Goal: Information Seeking & Learning: Learn about a topic

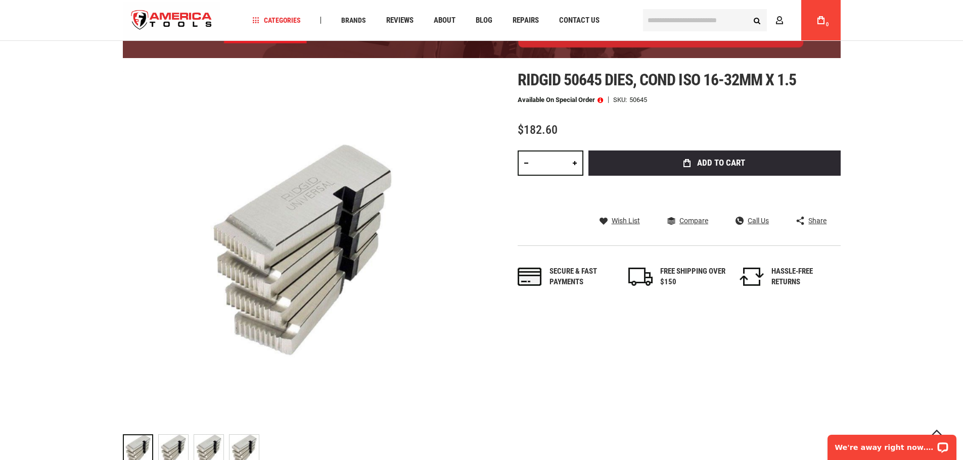
scroll to position [101, 0]
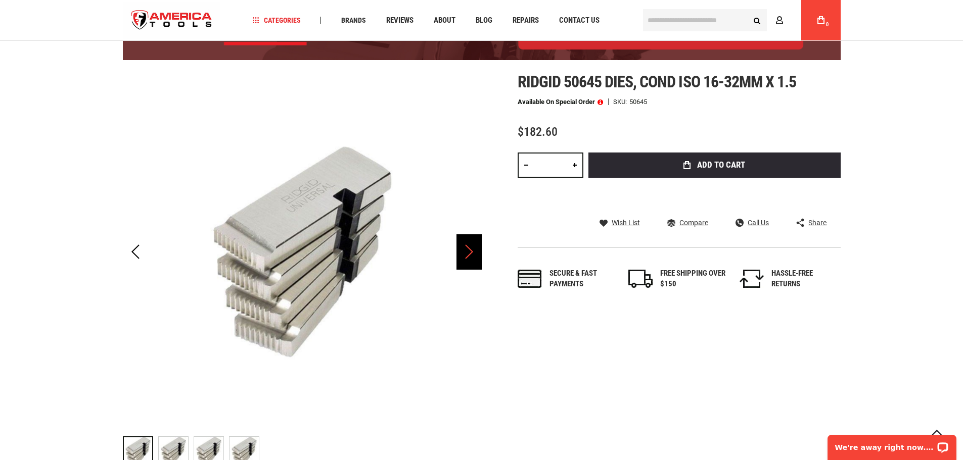
click at [467, 258] on div "Next" at bounding box center [468, 251] width 25 height 35
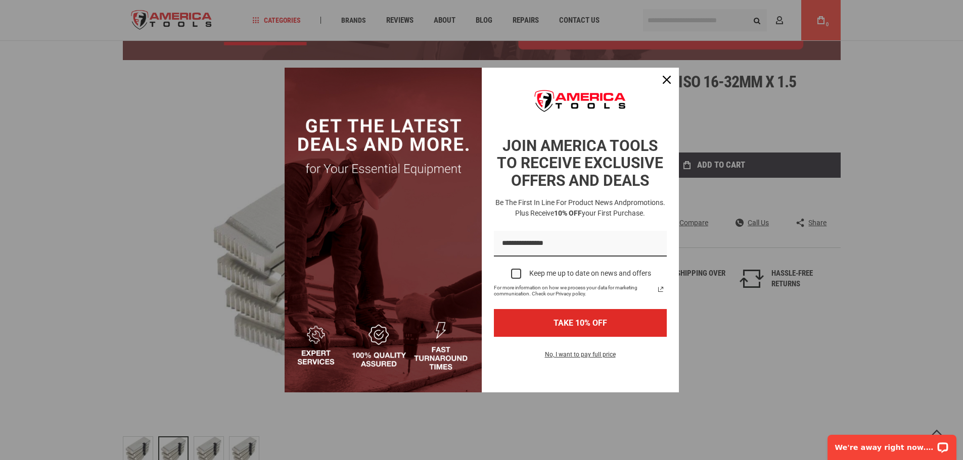
click at [467, 258] on img "Marketing offer form" at bounding box center [383, 230] width 197 height 325
click at [664, 88] on button "Close" at bounding box center [666, 80] width 24 height 24
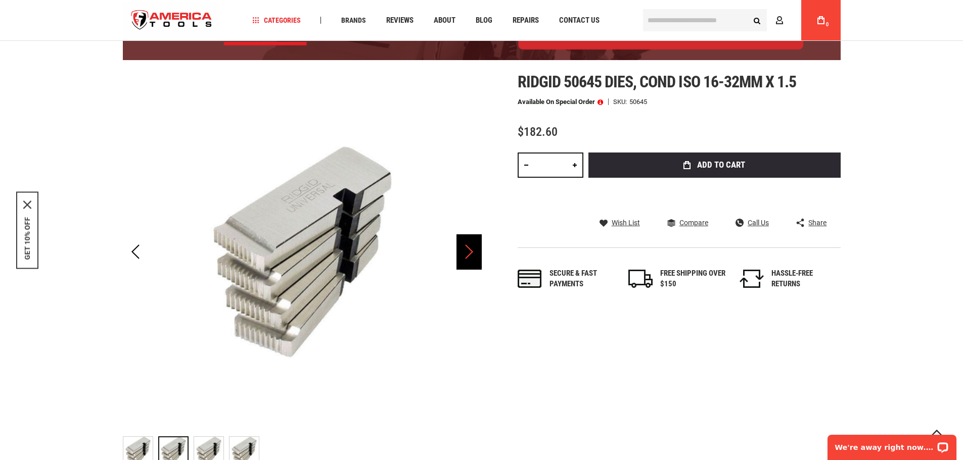
click at [469, 254] on div "Next" at bounding box center [468, 251] width 25 height 35
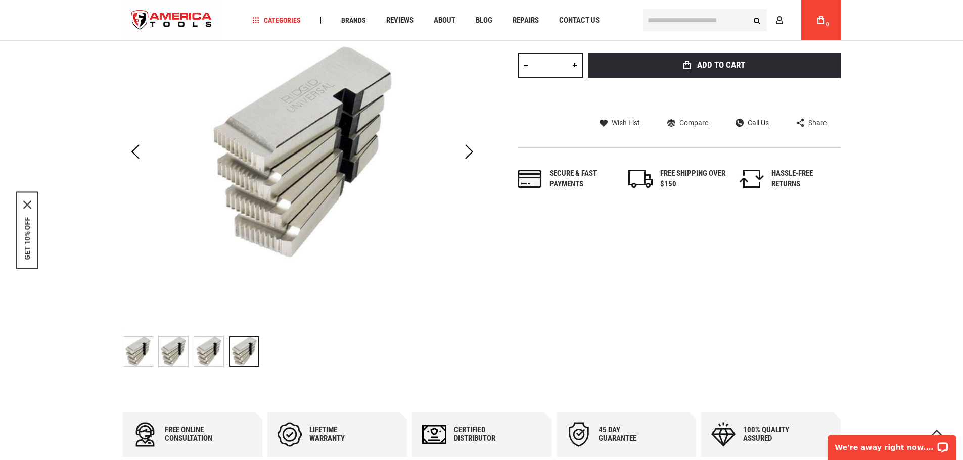
scroll to position [202, 0]
click at [215, 345] on img "RIDGID 50645 DIES, COND ISO 16-32MM X 1.5" at bounding box center [208, 350] width 29 height 29
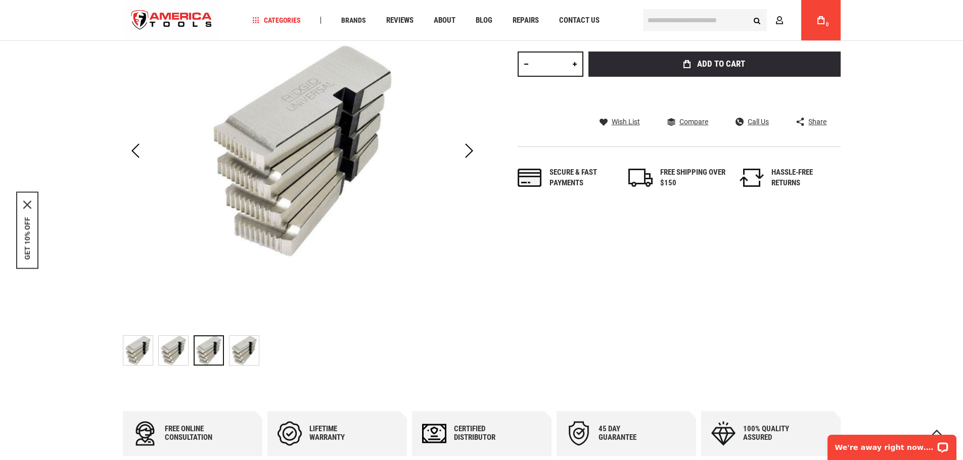
click at [169, 351] on img "RIDGID 50645 DIES, COND ISO 16-32MM X 1.5" at bounding box center [173, 350] width 29 height 29
click at [136, 351] on img "RIDGID 50645 DIES, COND ISO 16-32MM X 1.5" at bounding box center [137, 350] width 29 height 29
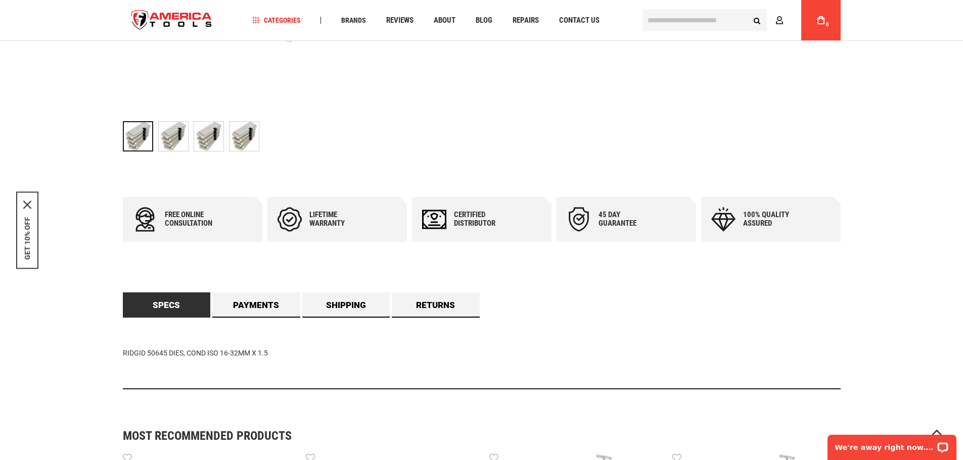
scroll to position [455, 0]
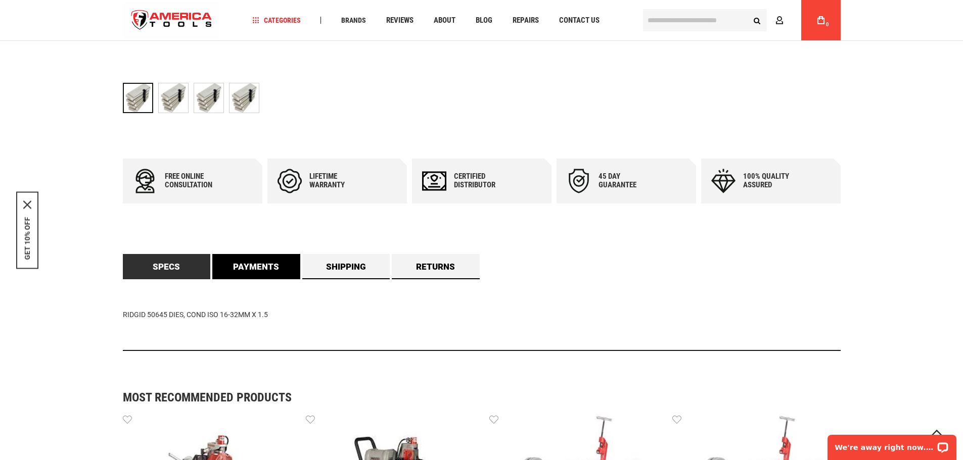
click at [276, 274] on link "Payments" at bounding box center [256, 266] width 88 height 25
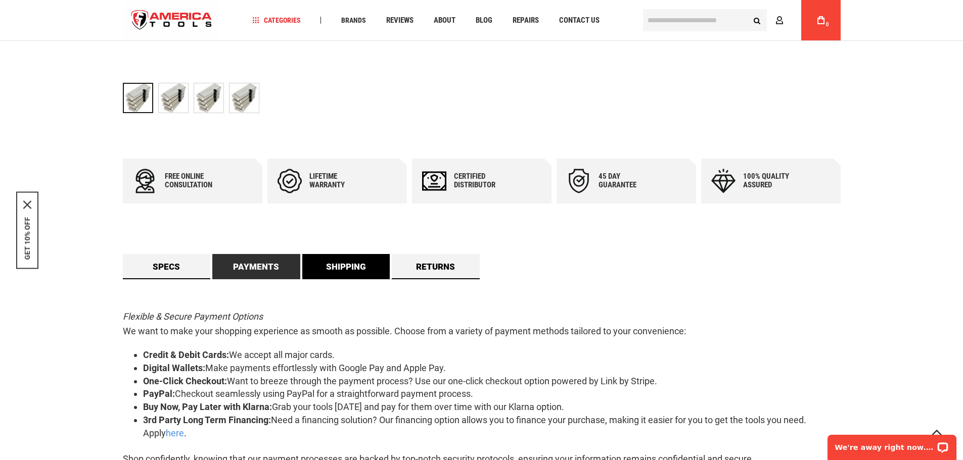
click at [324, 268] on link "Shipping" at bounding box center [346, 266] width 88 height 25
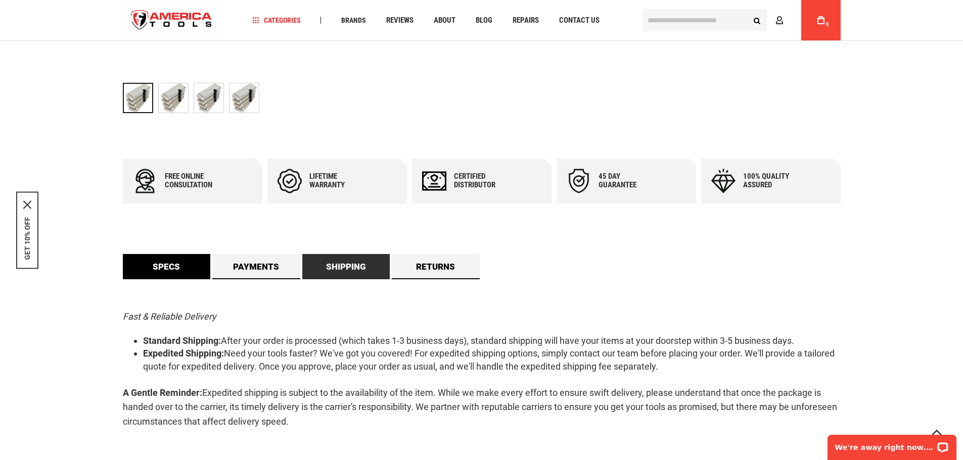
click at [181, 270] on link "Specs" at bounding box center [167, 266] width 88 height 25
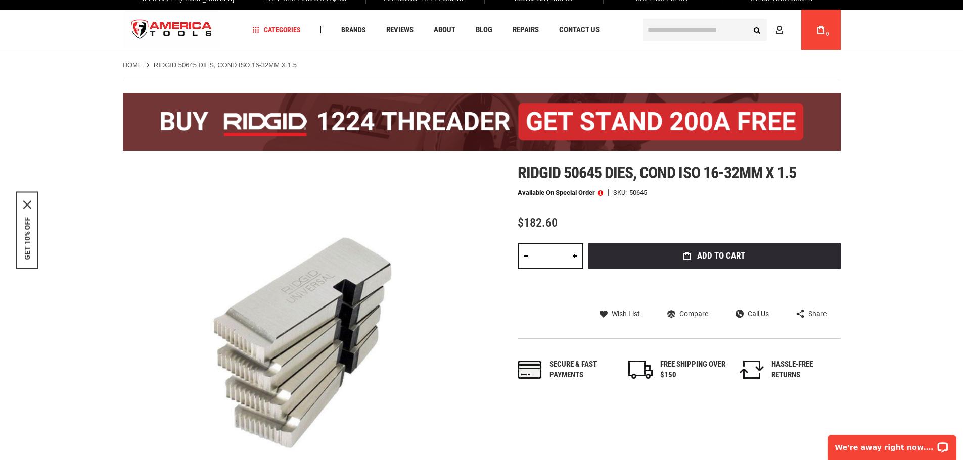
scroll to position [0, 0]
